Goal: Task Accomplishment & Management: Complete application form

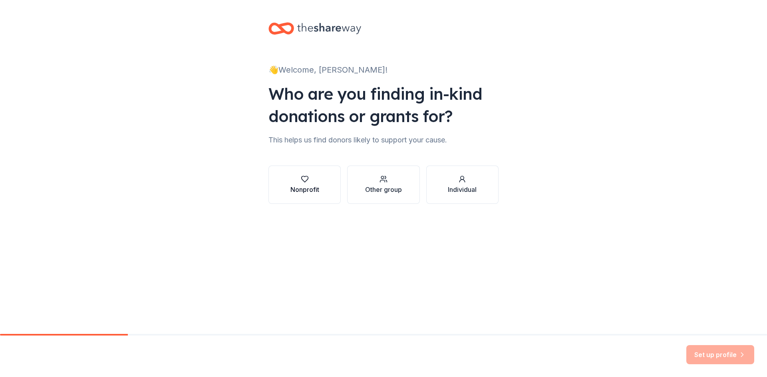
click at [315, 178] on div "button" at bounding box center [304, 179] width 29 height 8
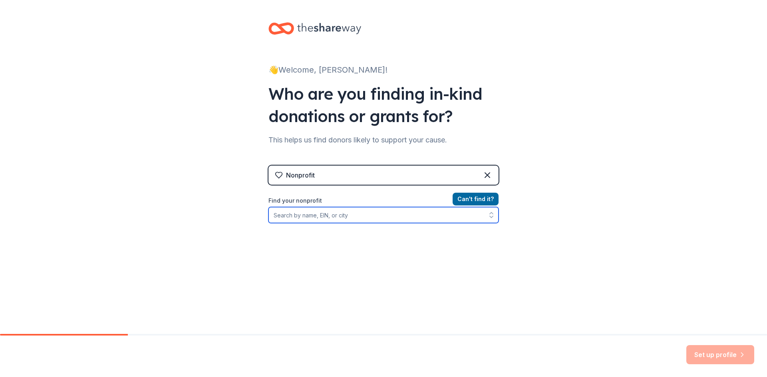
click at [331, 219] on input "Find your nonprofit" at bounding box center [383, 215] width 230 height 16
type input "Mission 22"
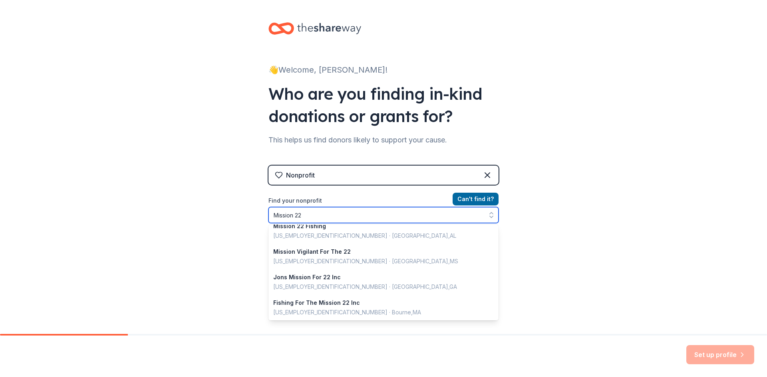
scroll to position [131, 0]
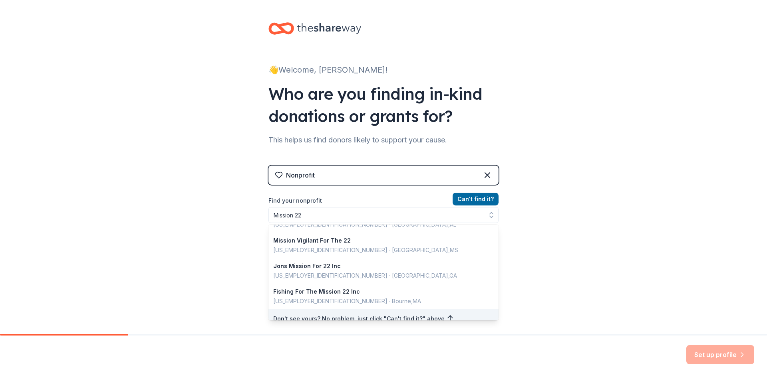
click at [467, 193] on div "Nonprofit Can ' t find it? Find your nonprofit Mission 22 Mission 22 6 [US_EMPL…" at bounding box center [383, 234] width 230 height 137
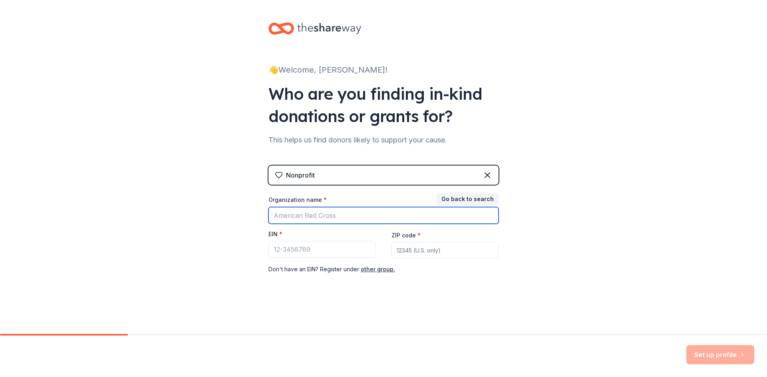
click at [320, 218] on input "Organization name *" at bounding box center [383, 215] width 230 height 17
type input "Mission 22"
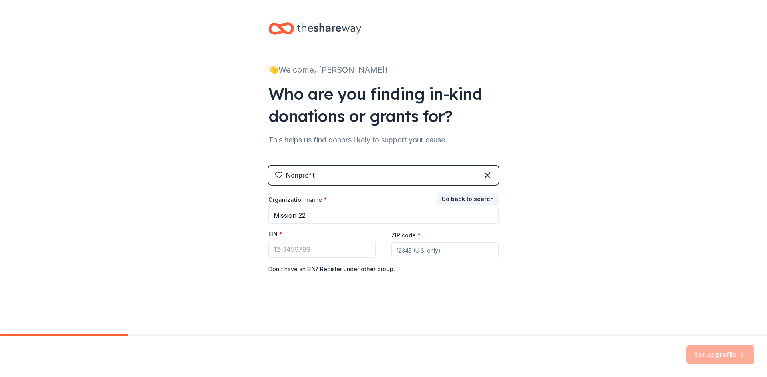
click at [317, 172] on div "Nonprofit" at bounding box center [383, 175] width 230 height 19
click at [315, 177] on div "Nonprofit" at bounding box center [383, 175] width 230 height 19
click at [482, 191] on div "Nonprofit Go back to search Organization name * Mission 22 EIN * ZIP code * Don…" at bounding box center [383, 228] width 230 height 125
click at [481, 177] on div "Nonprofit" at bounding box center [383, 175] width 230 height 19
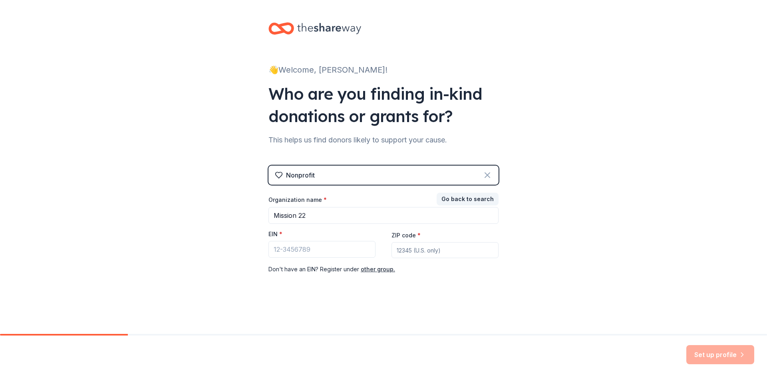
click at [489, 176] on icon at bounding box center [487, 175] width 10 height 10
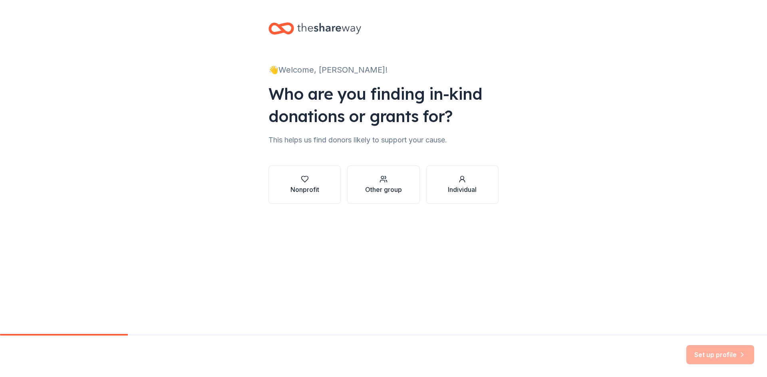
click at [347, 185] on div "Nonprofit Other group Individual" at bounding box center [383, 185] width 230 height 38
click at [377, 185] on div "Other group" at bounding box center [383, 190] width 37 height 10
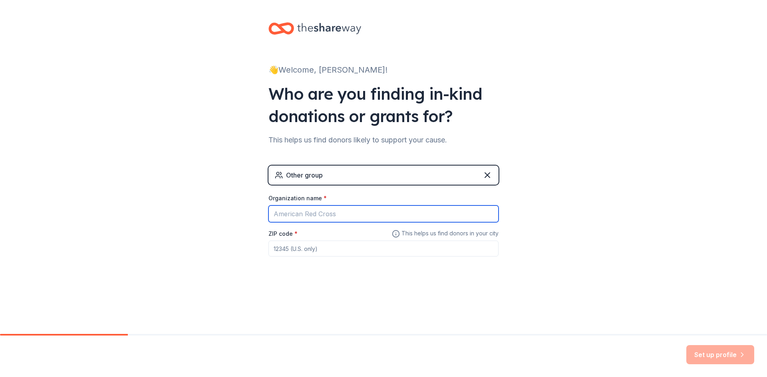
click at [335, 212] on input "Organization name *" at bounding box center [383, 214] width 230 height 17
type input "Mission 22"
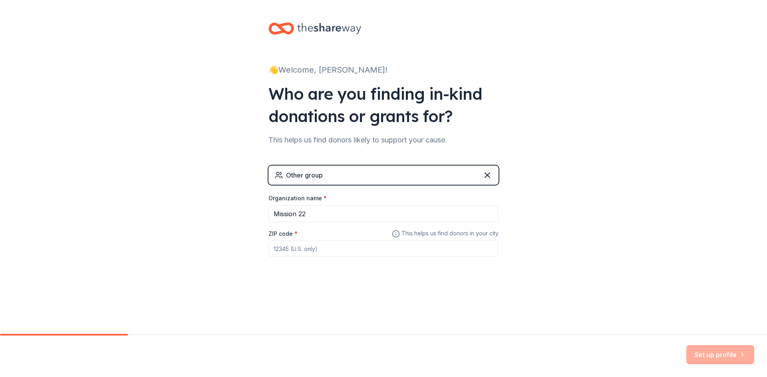
click at [332, 256] on input "ZIP code *" at bounding box center [383, 249] width 230 height 16
click at [378, 251] on input "ZIP code *" at bounding box center [383, 249] width 230 height 16
type input "9"
type input "10801"
click at [594, 231] on div "👋 Welcome, Sarah! Who are you finding in-kind donations or grants for? This hel…" at bounding box center [383, 155] width 767 height 311
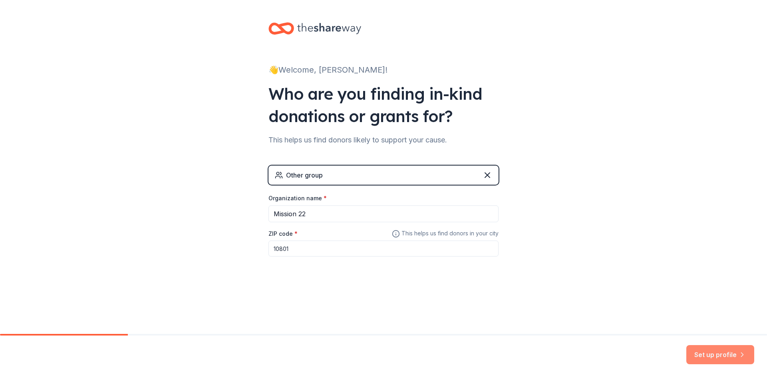
click at [704, 358] on button "Set up profile" at bounding box center [720, 354] width 68 height 19
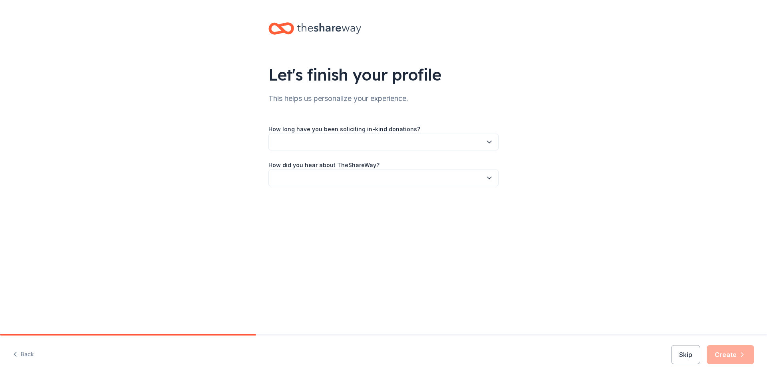
click at [310, 145] on button "button" at bounding box center [383, 142] width 230 height 17
click at [314, 168] on div "This is my first time!" at bounding box center [302, 164] width 51 height 10
click at [314, 178] on button "button" at bounding box center [383, 178] width 230 height 17
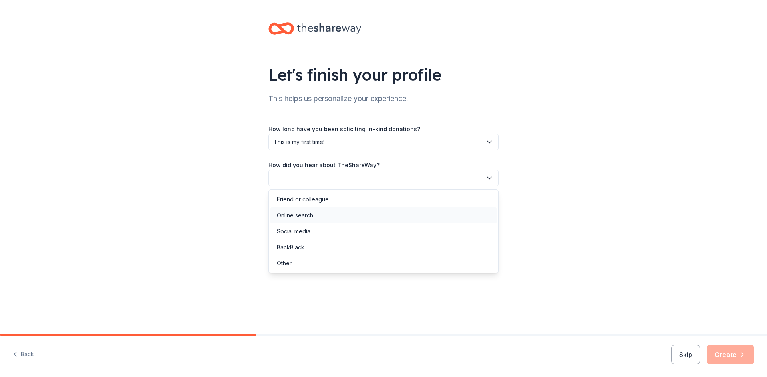
click at [313, 215] on div "Online search" at bounding box center [295, 216] width 36 height 10
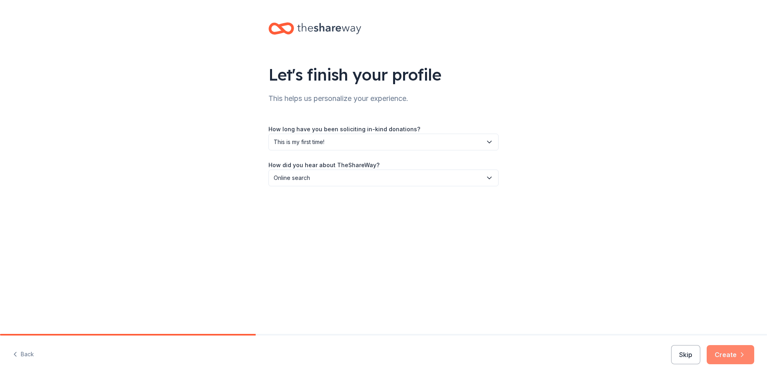
click at [717, 352] on button "Create" at bounding box center [730, 354] width 48 height 19
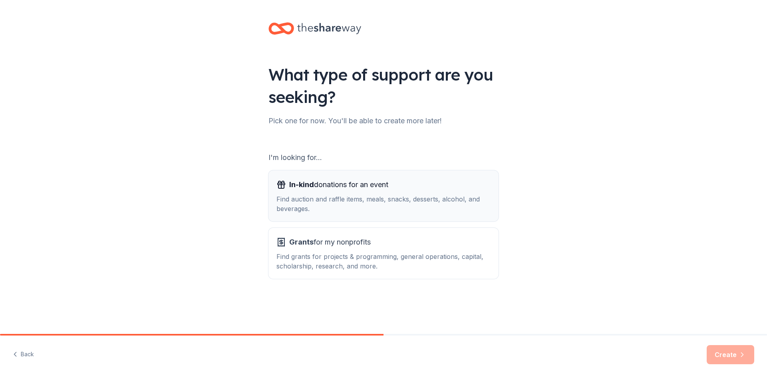
click at [392, 204] on div "Find auction and raffle items, meals, snacks, desserts, alcohol, and beverages." at bounding box center [383, 203] width 214 height 19
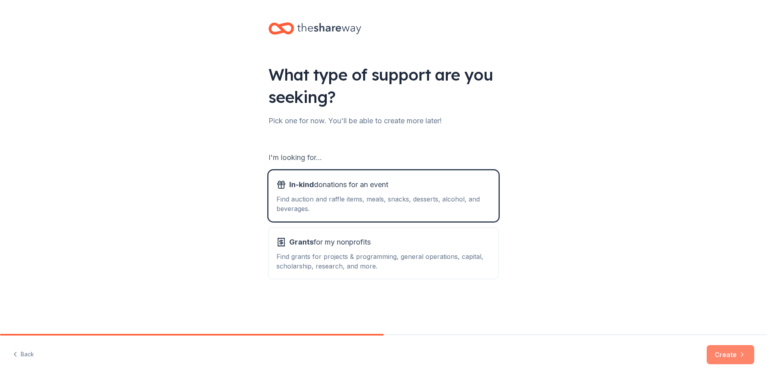
click at [728, 362] on button "Create" at bounding box center [730, 354] width 48 height 19
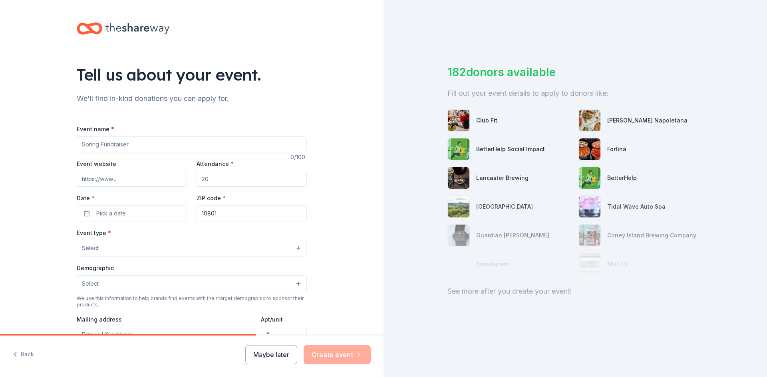
drag, startPoint x: 131, startPoint y: 141, endPoint x: 19, endPoint y: 149, distance: 112.1
click at [20, 149] on div "Tell us about your event. We'll find in-kind donations you can apply for. Event…" at bounding box center [191, 265] width 383 height 531
type input "V"
type input "Veteran Suicide Dart Tournament"
type input "30"
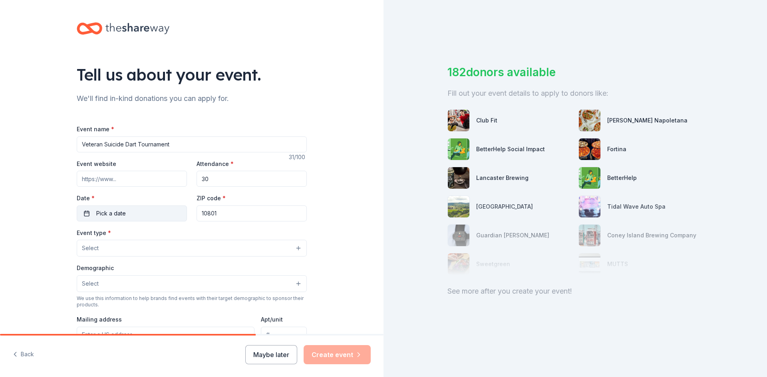
click at [150, 210] on button "Pick a date" at bounding box center [132, 214] width 110 height 16
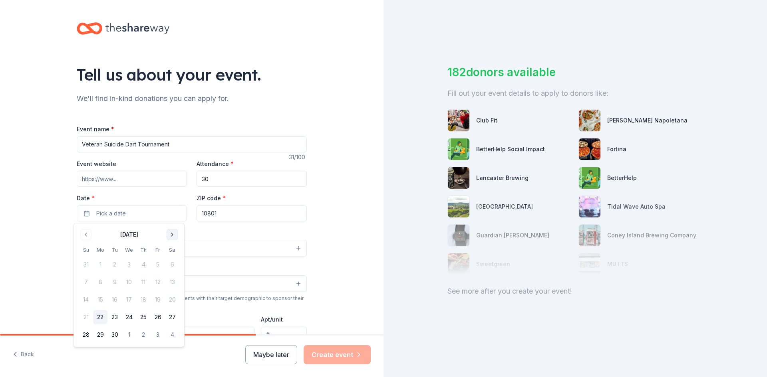
click at [172, 236] on button "Go to next month" at bounding box center [172, 234] width 11 height 11
click at [170, 298] on button "18" at bounding box center [172, 300] width 14 height 14
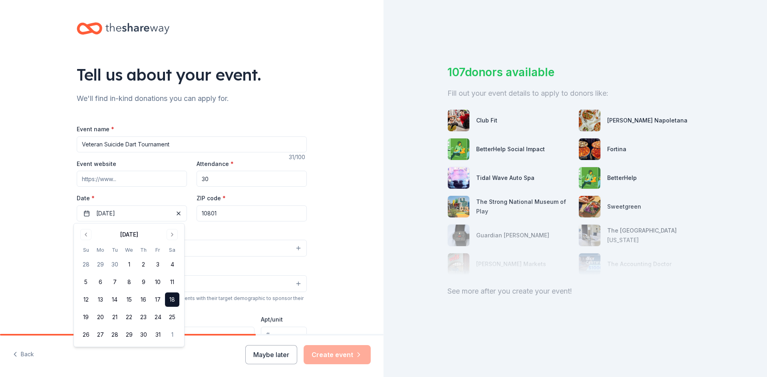
click at [325, 239] on div "Tell us about your event. We'll find in-kind donations you can apply for. Event…" at bounding box center [191, 265] width 383 height 531
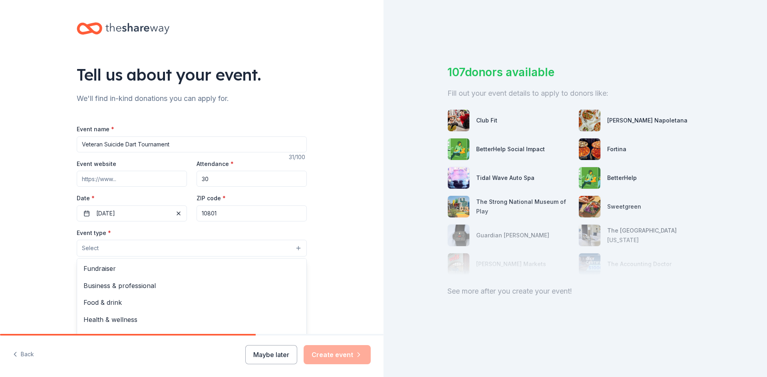
click at [198, 248] on button "Select" at bounding box center [192, 248] width 230 height 17
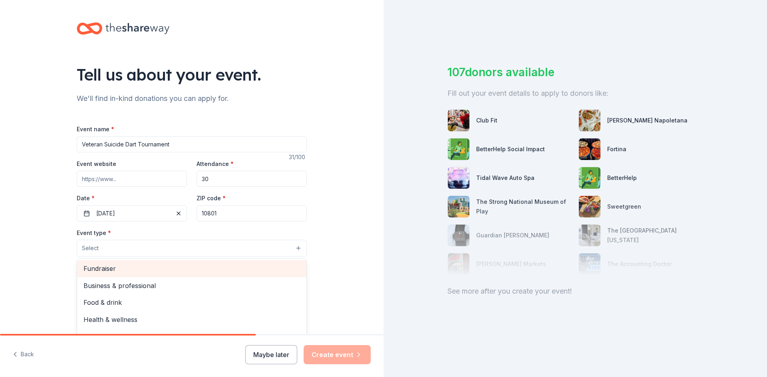
click at [180, 264] on span "Fundraiser" at bounding box center [191, 269] width 216 height 10
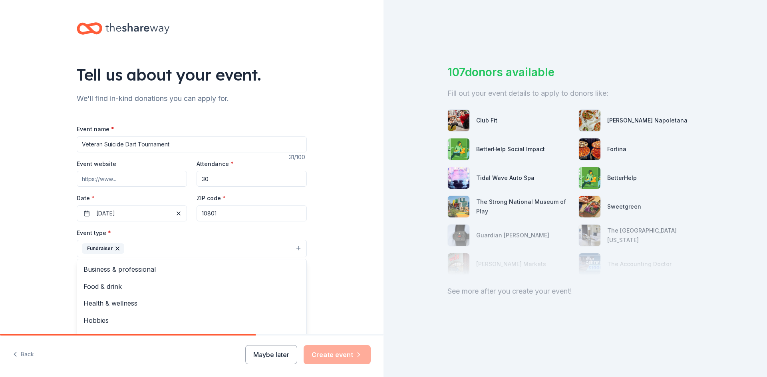
click at [337, 250] on div "Tell us about your event. We'll find in-kind donations you can apply for. Event…" at bounding box center [191, 266] width 383 height 532
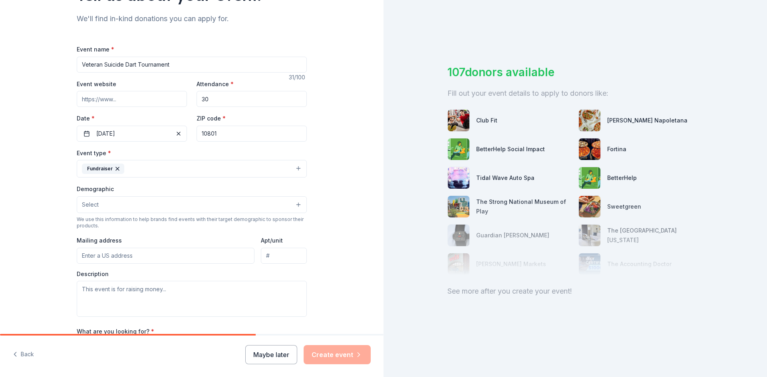
click at [133, 206] on button "Select" at bounding box center [192, 204] width 230 height 17
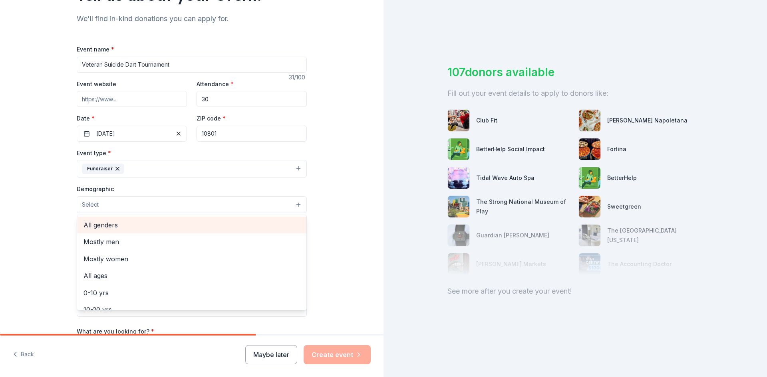
click at [125, 228] on span "All genders" at bounding box center [191, 225] width 216 height 10
click at [336, 235] on div "Tell us about your event. We'll find in-kind donations you can apply for. Event…" at bounding box center [191, 186] width 383 height 533
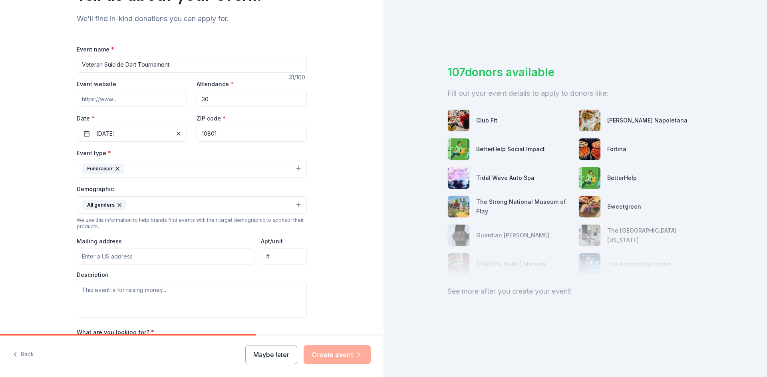
scroll to position [120, 0]
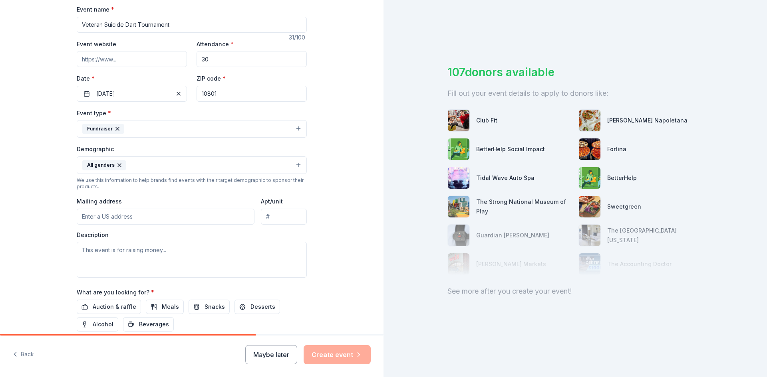
click at [130, 215] on input "Mailing address" at bounding box center [166, 217] width 178 height 16
type input "2192 Palmer Ave"
type input "4C"
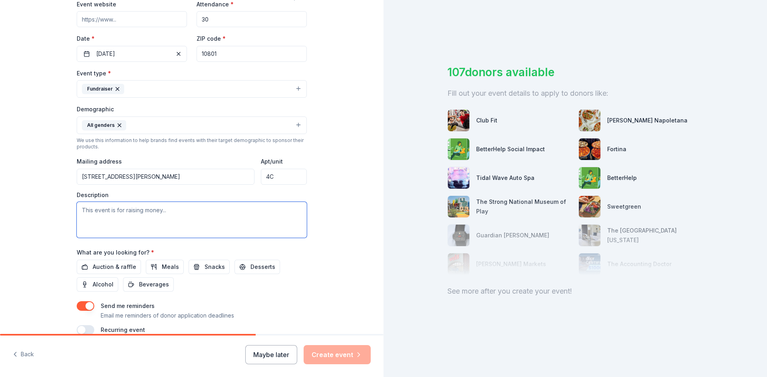
click at [116, 218] on textarea at bounding box center [192, 220] width 230 height 36
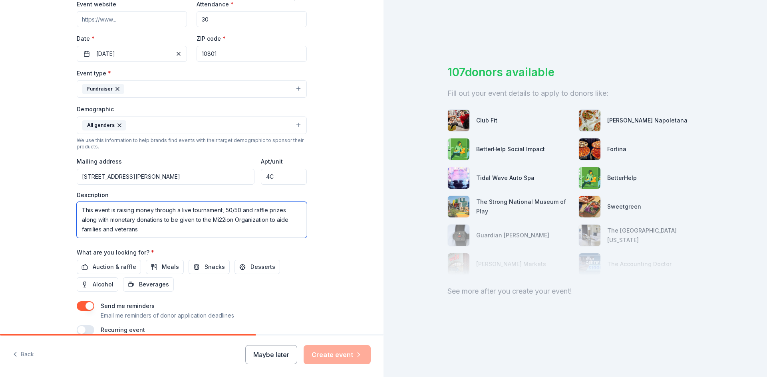
scroll to position [199, 0]
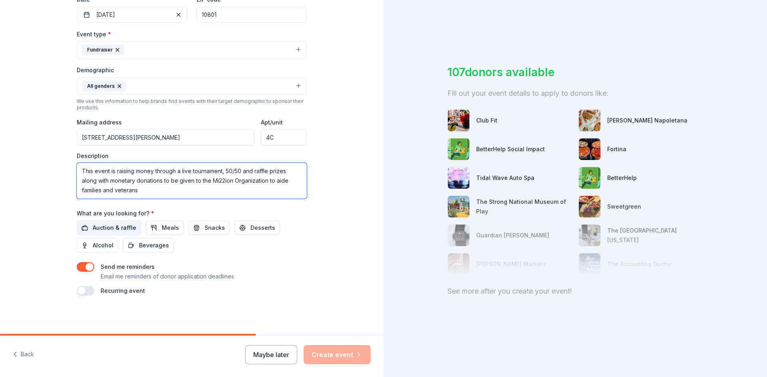
type textarea "This event is raising money through a live tournament, 50/50 and raffle prizes …"
click at [105, 229] on span "Auction & raffle" at bounding box center [115, 228] width 44 height 10
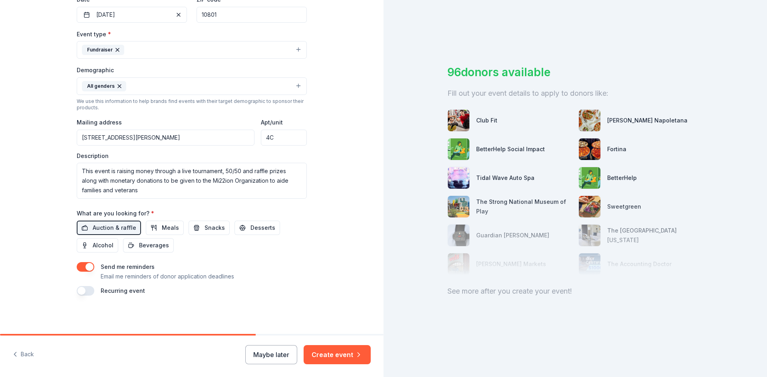
click at [81, 267] on button "button" at bounding box center [86, 267] width 18 height 10
click at [333, 349] on button "Create event" at bounding box center [336, 354] width 67 height 19
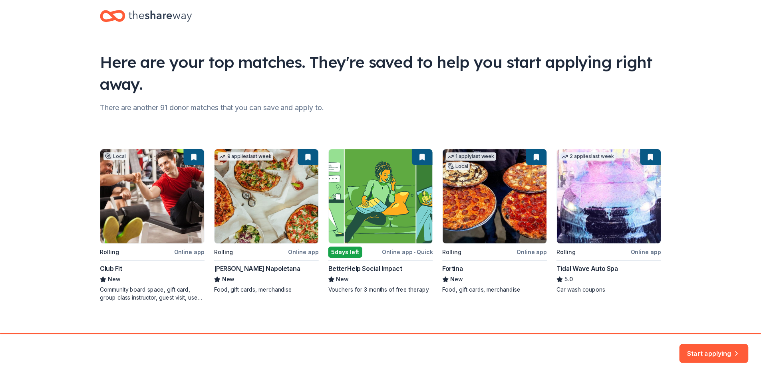
scroll to position [21, 0]
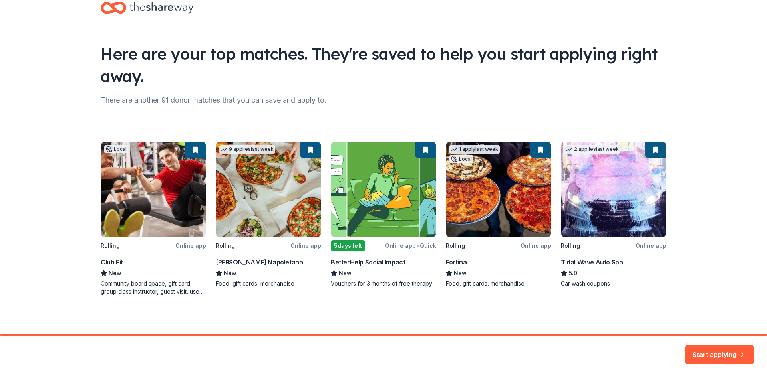
click at [604, 189] on div "Local Rolling Online app Club Fit New Community board space, gift card, group c…" at bounding box center [383, 219] width 565 height 154
click at [268, 211] on div "Local Rolling Online app Club Fit New Community board space, gift card, group c…" at bounding box center [383, 219] width 565 height 154
click at [738, 352] on icon "button" at bounding box center [742, 350] width 8 height 8
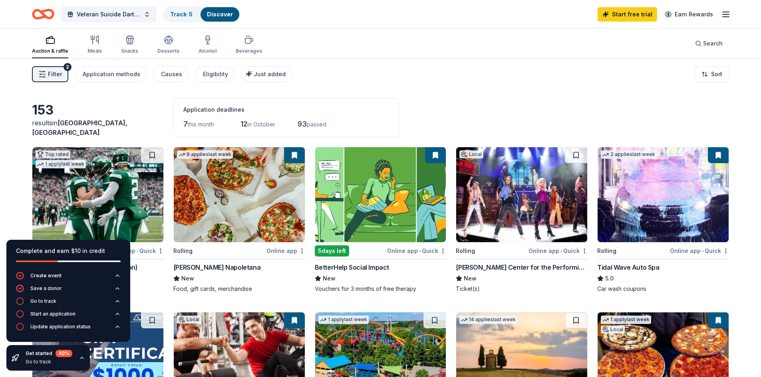
click at [466, 101] on div "153 results in New Rochelle, NY Application deadlines 7 this month 12 in Octobe…" at bounding box center [380, 117] width 697 height 39
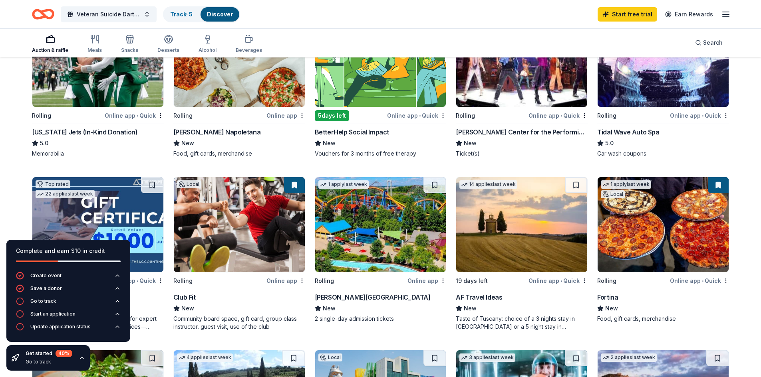
scroll to position [40, 0]
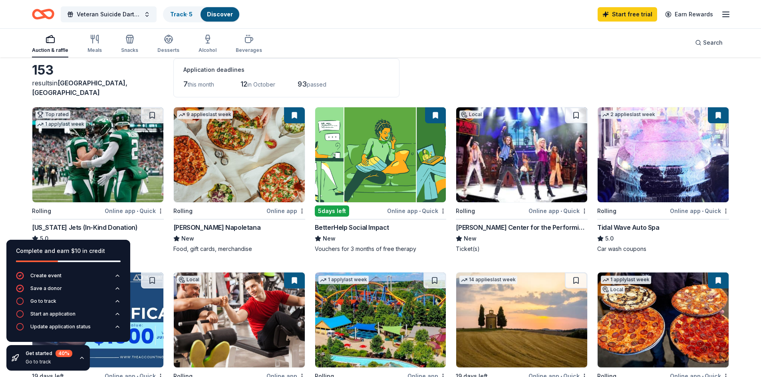
click at [79, 141] on img at bounding box center [97, 154] width 131 height 95
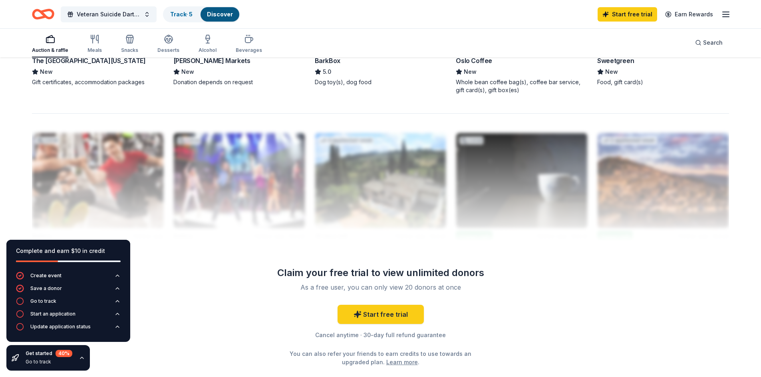
scroll to position [759, 0]
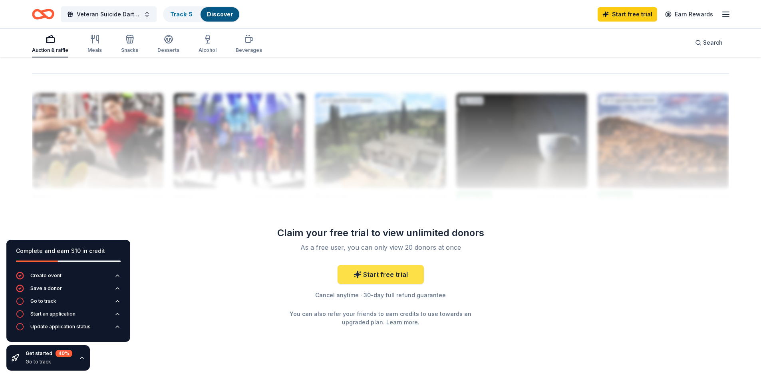
click at [387, 276] on link "Start free trial" at bounding box center [380, 274] width 86 height 19
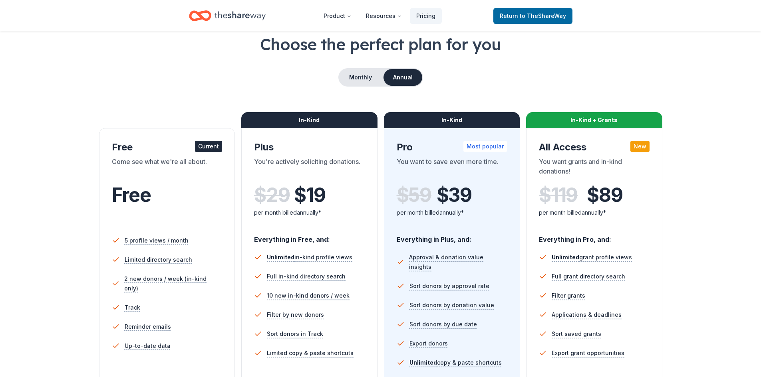
scroll to position [120, 0]
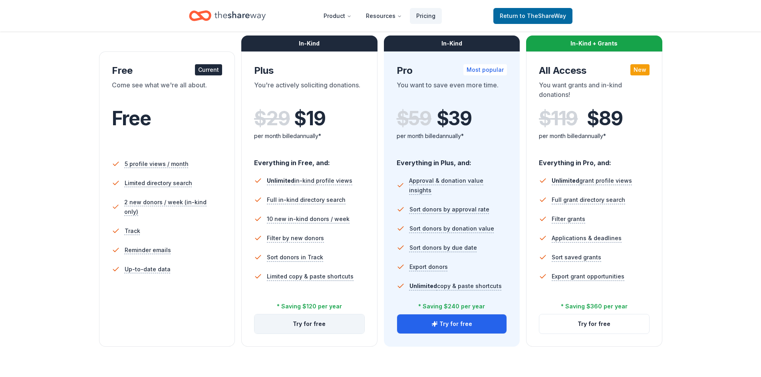
click at [310, 323] on button "Try for free" at bounding box center [309, 324] width 110 height 19
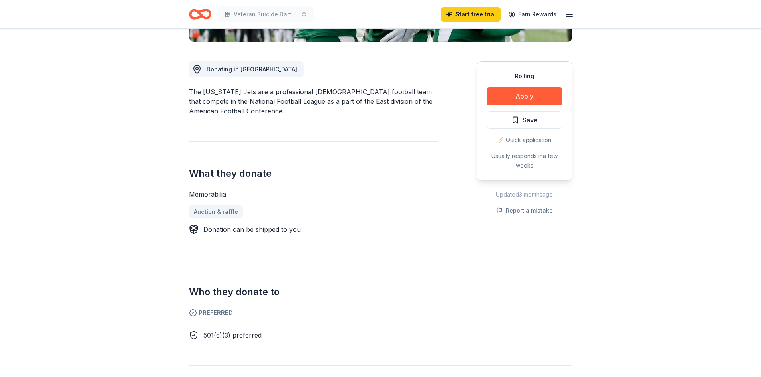
scroll to position [240, 0]
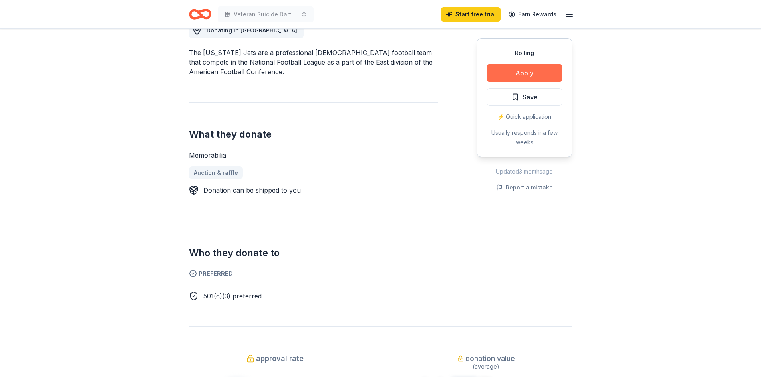
click at [525, 73] on button "Apply" at bounding box center [524, 73] width 76 height 18
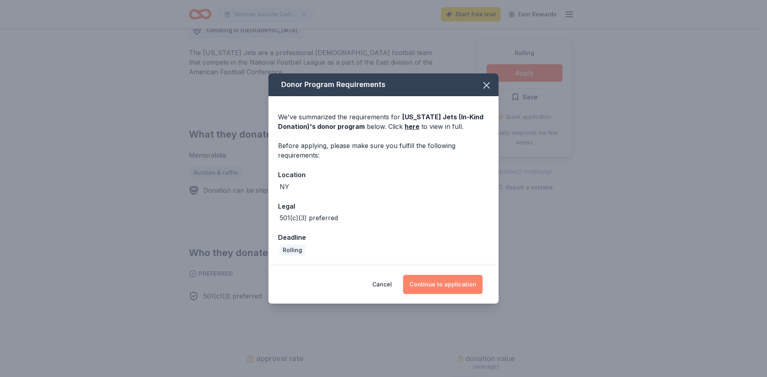
click at [447, 281] on button "Continue to application" at bounding box center [442, 284] width 79 height 19
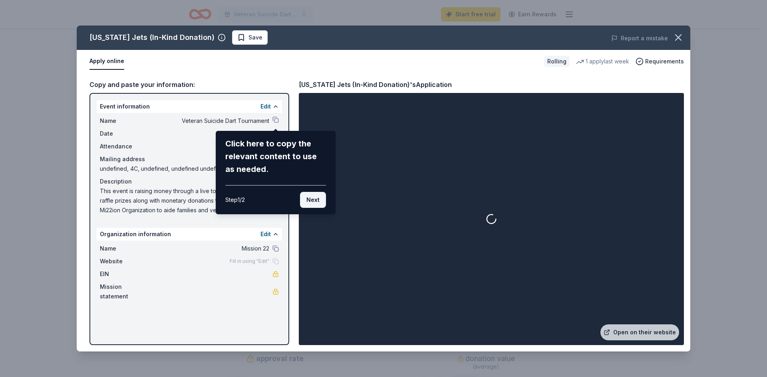
click at [310, 198] on button "Next" at bounding box center [313, 200] width 26 height 16
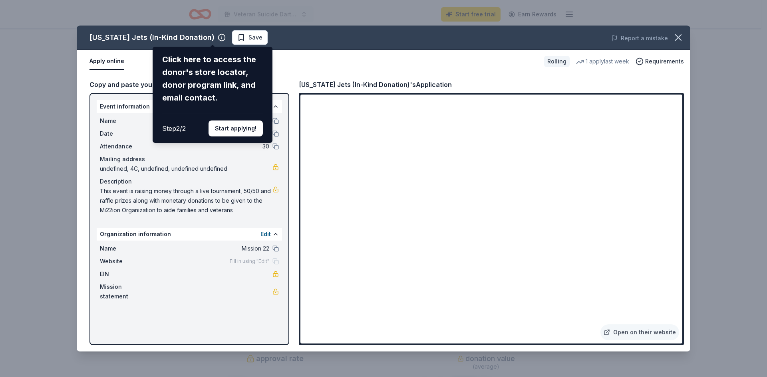
click at [247, 210] on div "[US_STATE] Jets (In-Kind Donation) Click here to access the donor's store locat…" at bounding box center [383, 189] width 613 height 326
click at [229, 129] on button "Start applying!" at bounding box center [235, 129] width 54 height 16
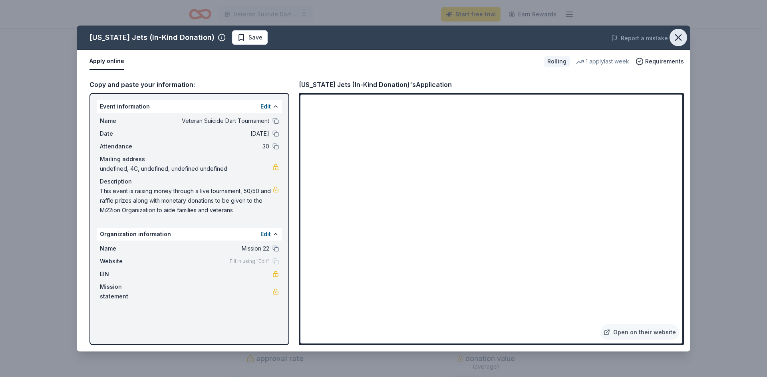
click at [673, 38] on icon "button" at bounding box center [677, 37] width 11 height 11
